Goal: Find specific page/section: Find specific page/section

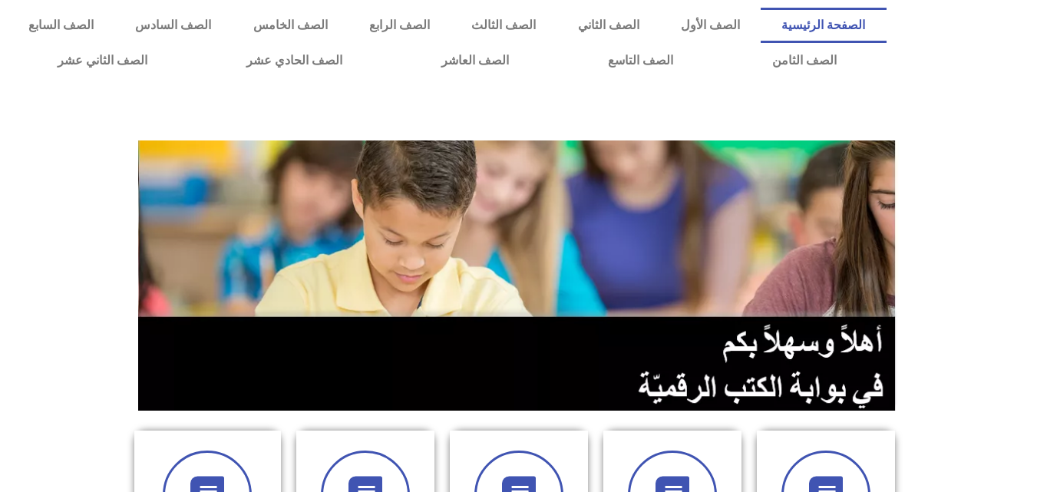
click at [150, 226] on img at bounding box center [519, 275] width 762 height 270
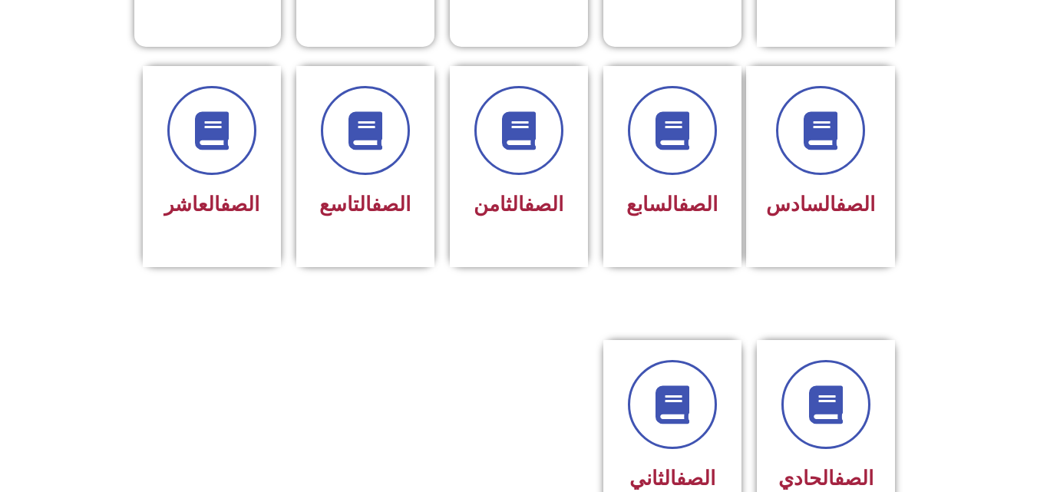
scroll to position [613, 0]
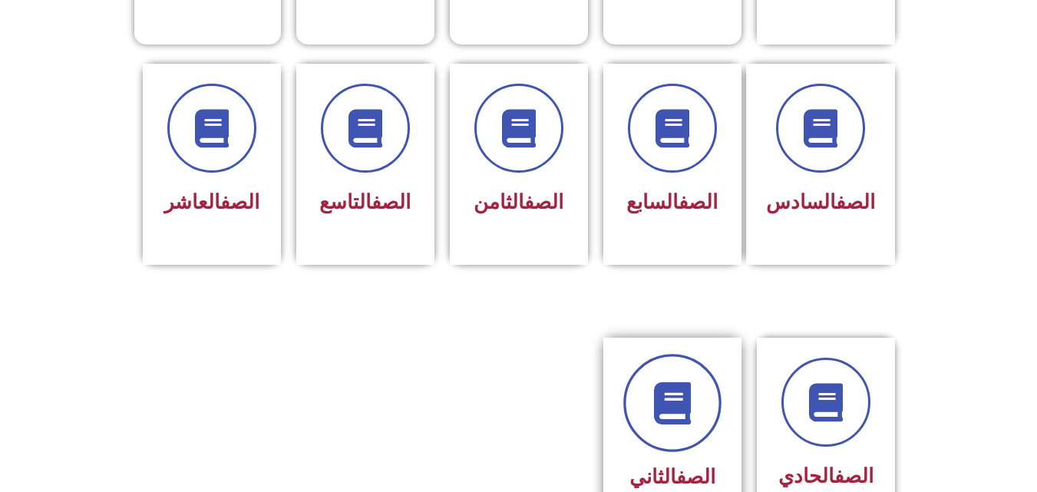
click at [686, 409] on link at bounding box center [672, 403] width 98 height 98
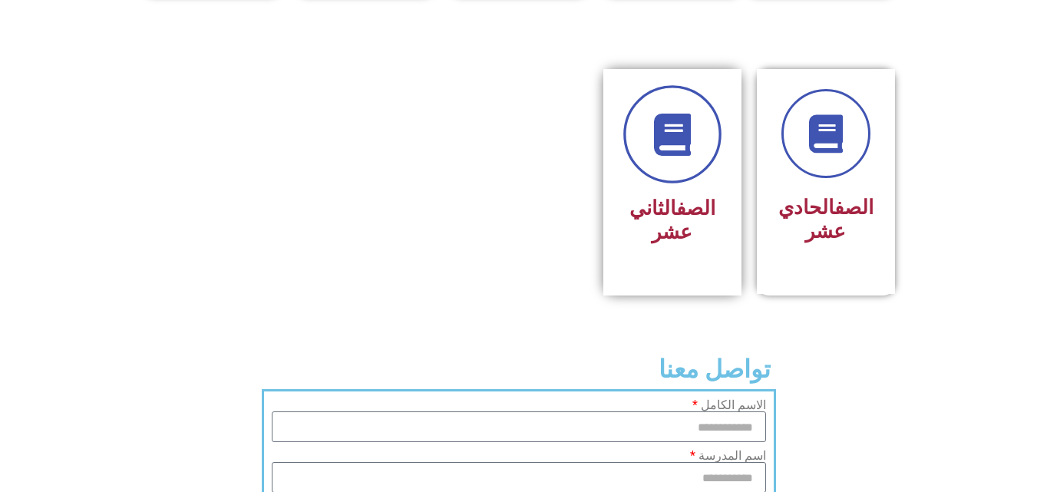
scroll to position [883, 0]
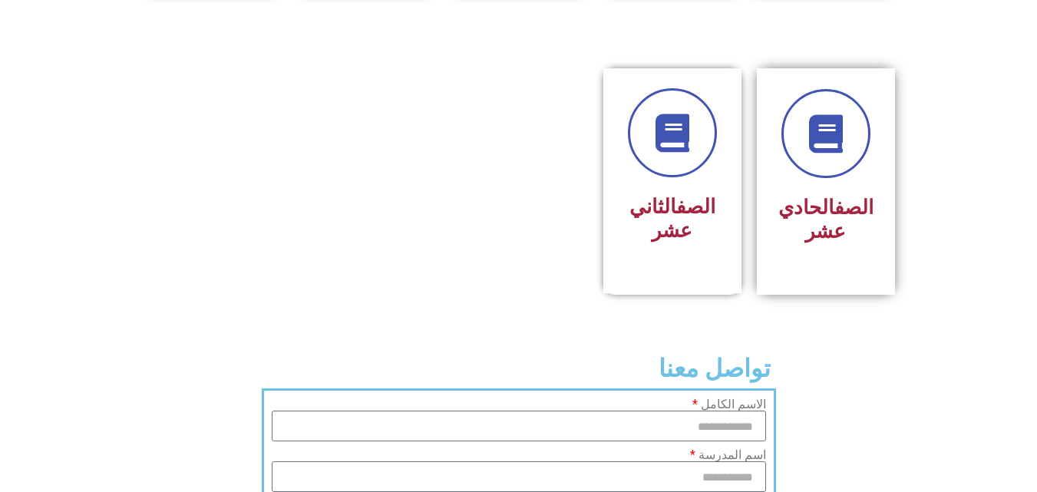
click at [868, 196] on link "الصف" at bounding box center [854, 207] width 39 height 23
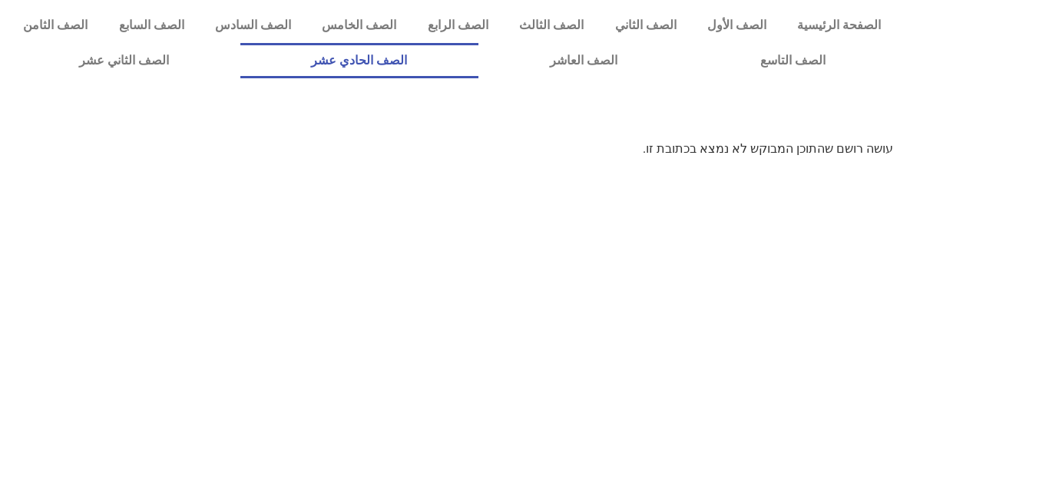
click at [470, 77] on link "الصف الحادي عشر" at bounding box center [359, 60] width 239 height 35
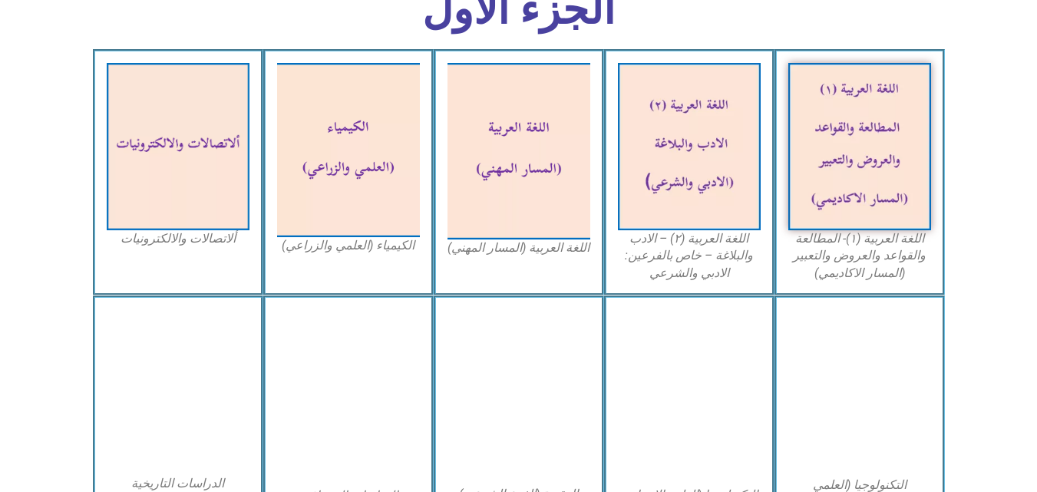
scroll to position [503, 0]
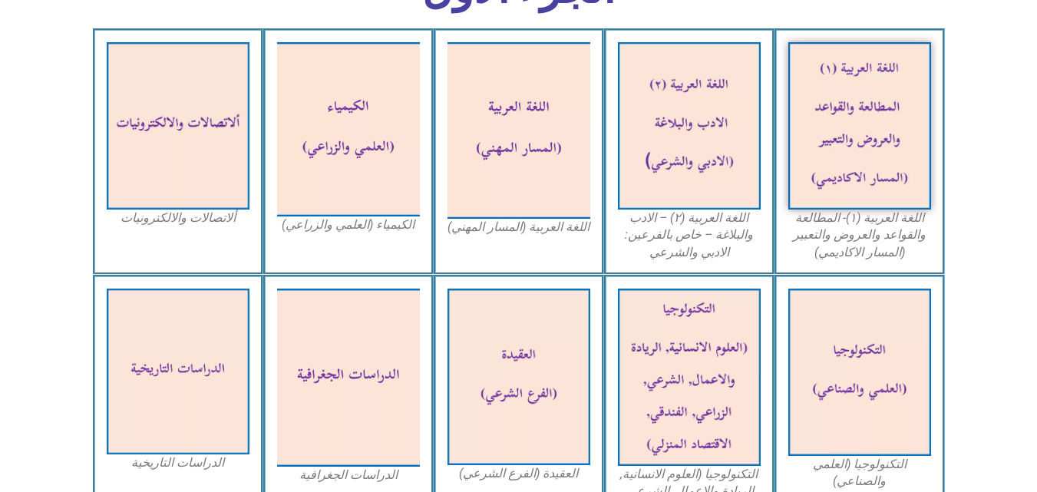
click at [337, 351] on img at bounding box center [348, 378] width 143 height 179
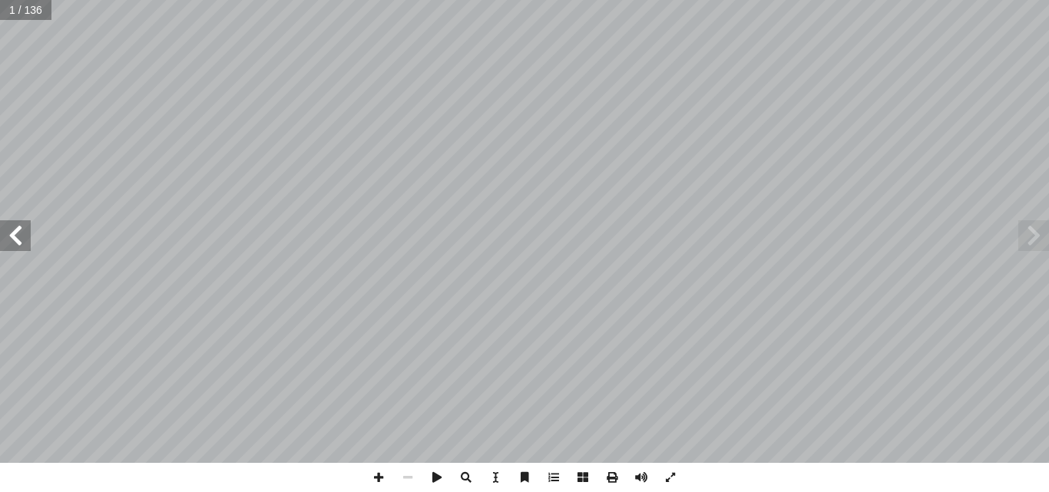
click at [21, 227] on span at bounding box center [15, 235] width 31 height 31
click at [8, 230] on span at bounding box center [15, 235] width 31 height 31
